Goal: Find specific page/section: Find specific page/section

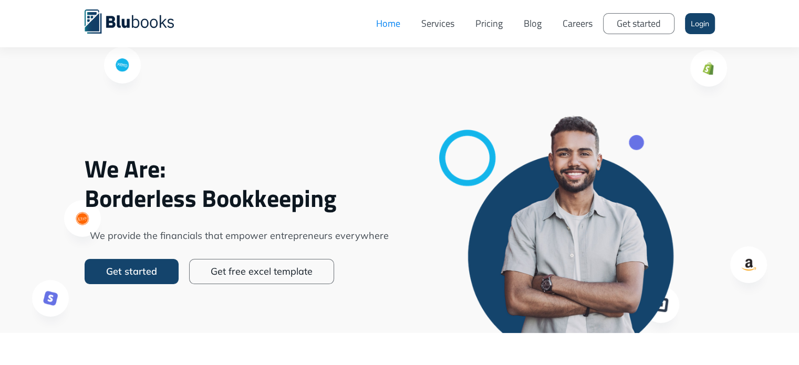
click at [781, 86] on div at bounding box center [399, 166] width 799 height 333
click at [572, 26] on link "Careers" at bounding box center [577, 23] width 51 height 31
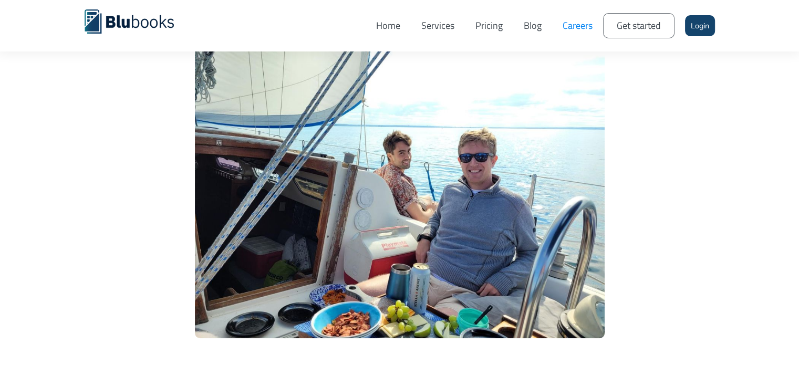
scroll to position [527, 0]
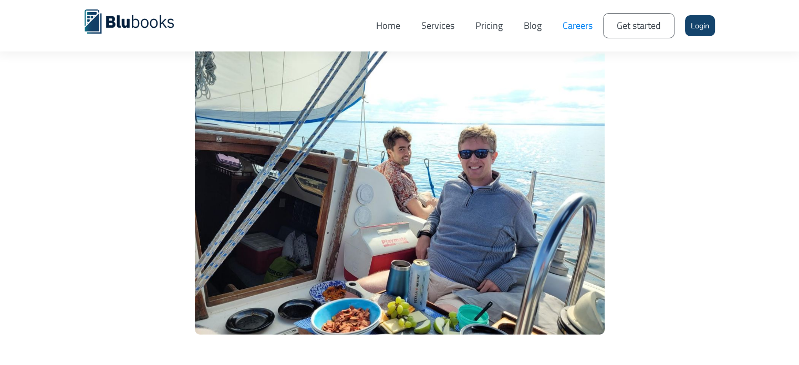
drag, startPoint x: 796, startPoint y: 86, endPoint x: 794, endPoint y: 103, distance: 17.5
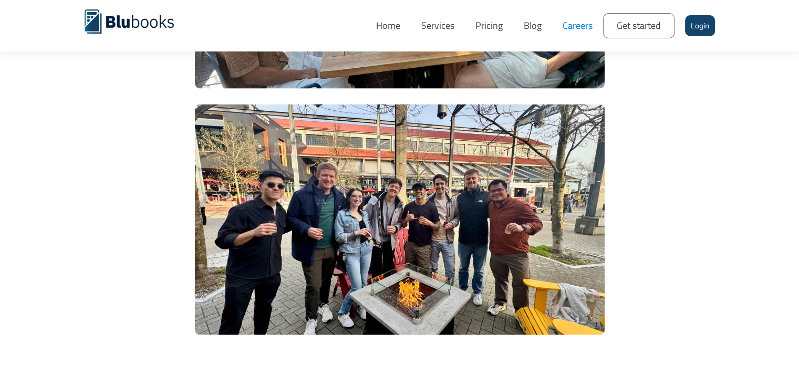
scroll to position [2254, 0]
